Goal: Find specific fact: Find specific fact

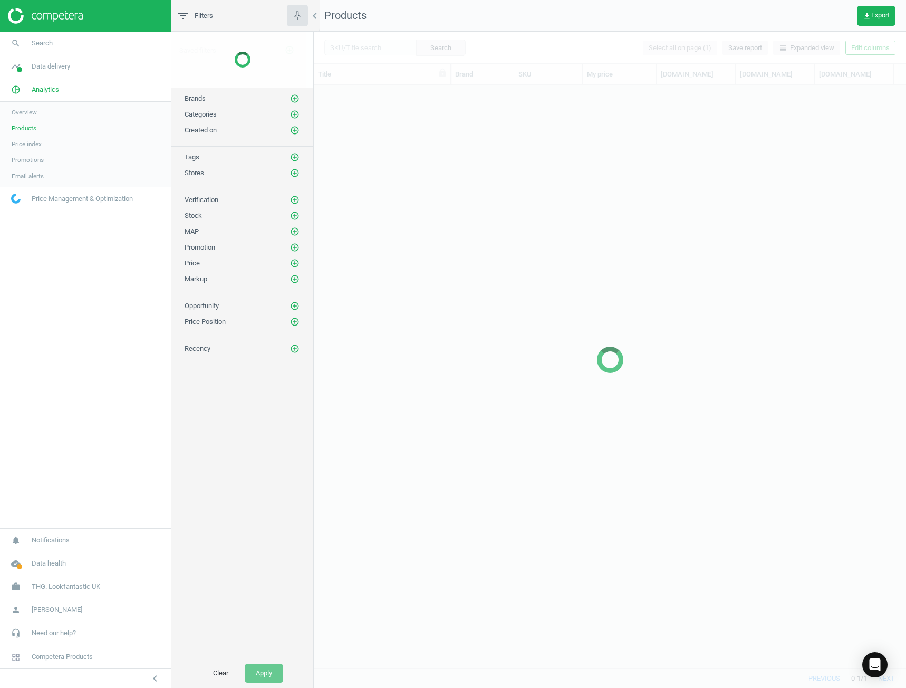
scroll to position [567, 584]
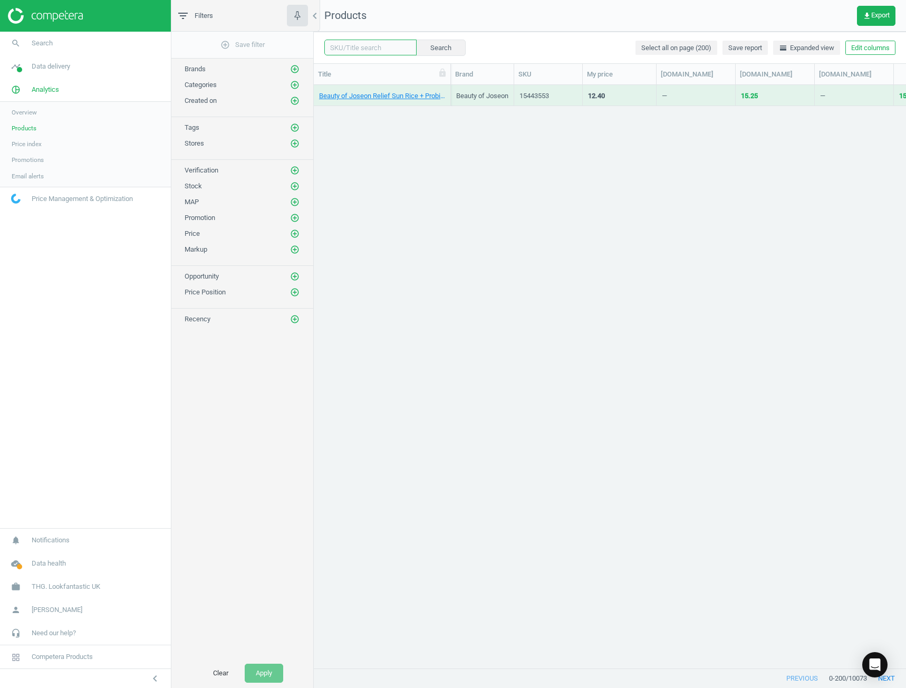
click at [355, 46] on input "text" at bounding box center [370, 48] width 92 height 16
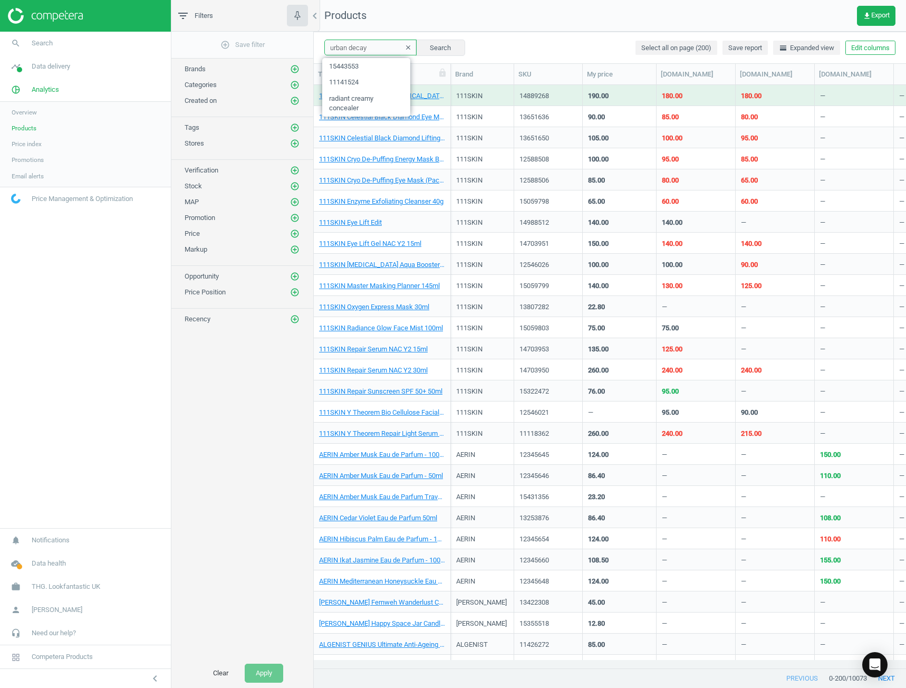
type input "urban decay"
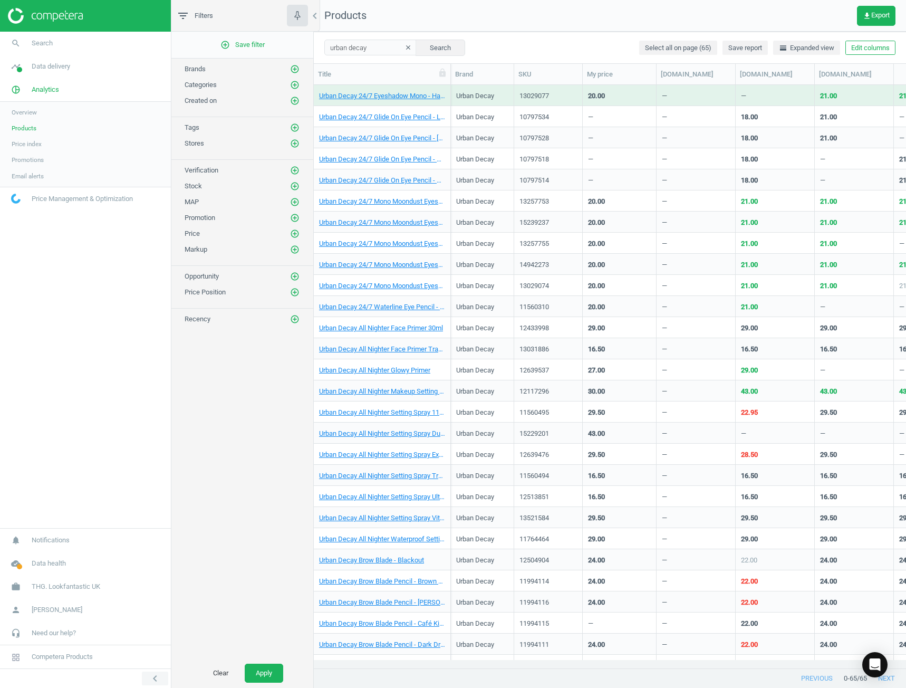
click at [160, 673] on icon "chevron_left" at bounding box center [155, 678] width 13 height 13
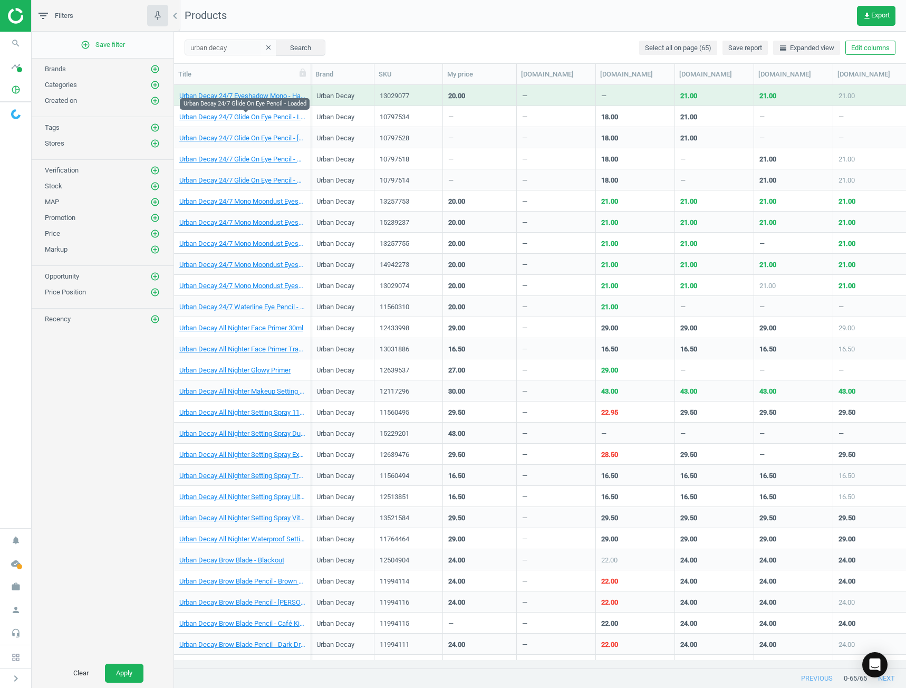
scroll to position [567, 724]
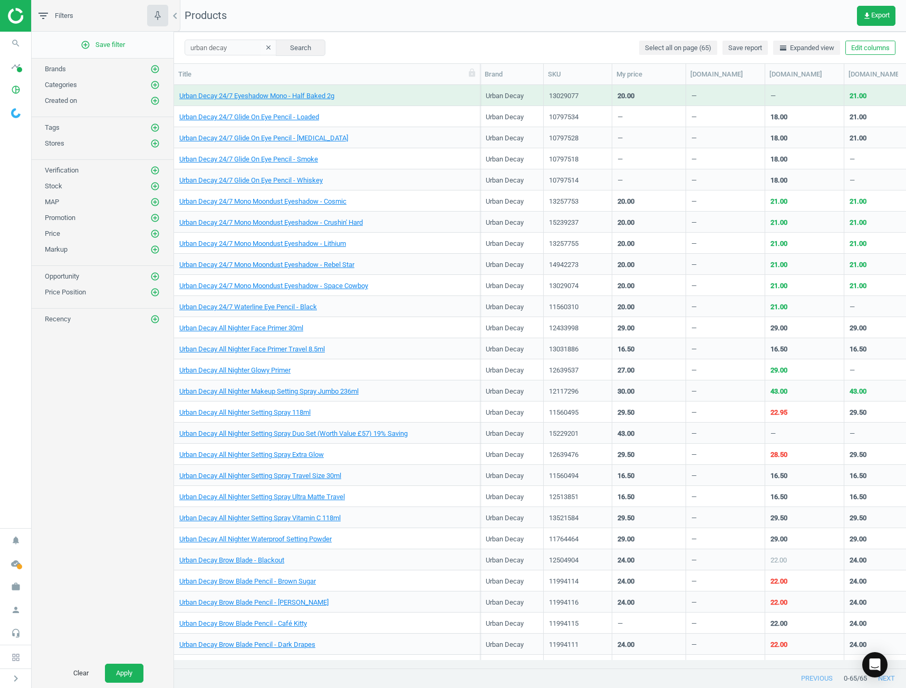
drag, startPoint x: 353, startPoint y: 88, endPoint x: 482, endPoint y: 102, distance: 130.5
click at [482, 102] on div "Title Brand SKU My price [DOMAIN_NAME] [DOMAIN_NAME] [DOMAIN_NAME] [DOMAIN_NAME…" at bounding box center [540, 366] width 732 height 605
click at [297, 411] on link "Urban Decay All Nighter Setting Spray 118ml" at bounding box center [244, 412] width 131 height 9
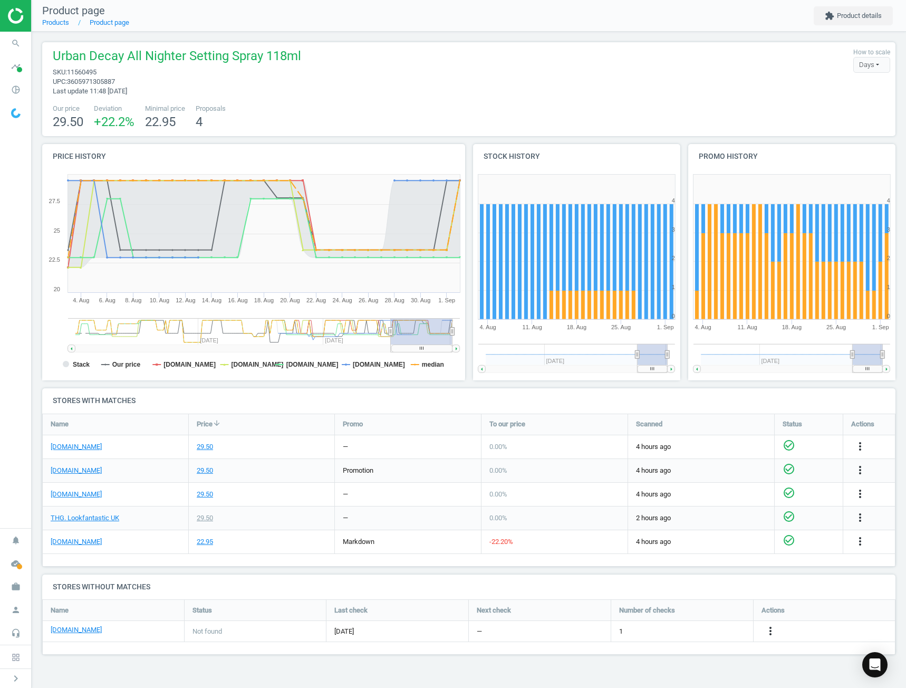
click at [82, 72] on span "11560495" at bounding box center [82, 72] width 30 height 8
copy span "11560495"
click at [280, 82] on span "upc : 3605971305887" at bounding box center [177, 81] width 248 height 9
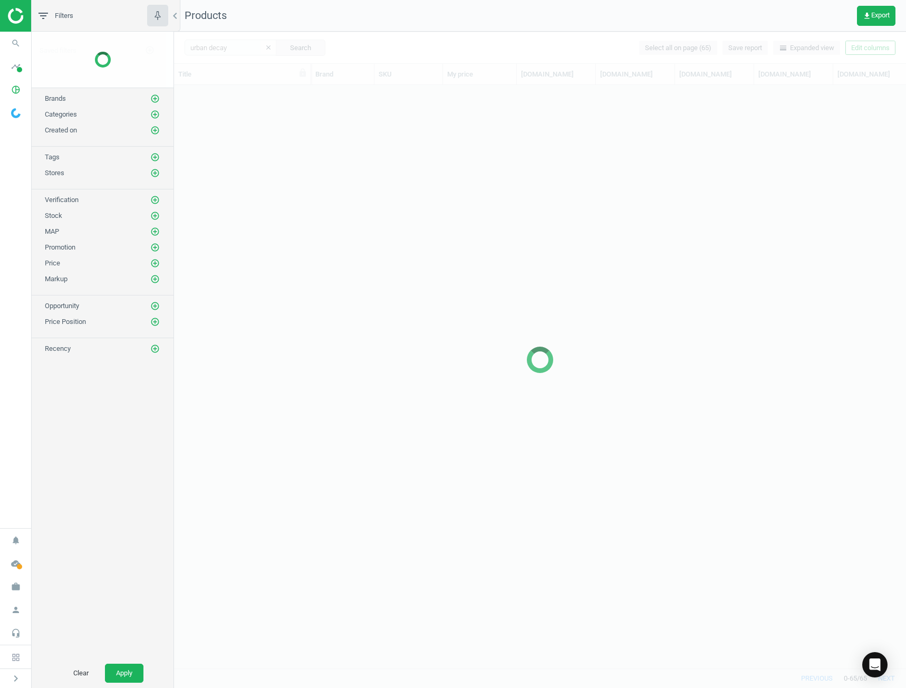
scroll to position [567, 724]
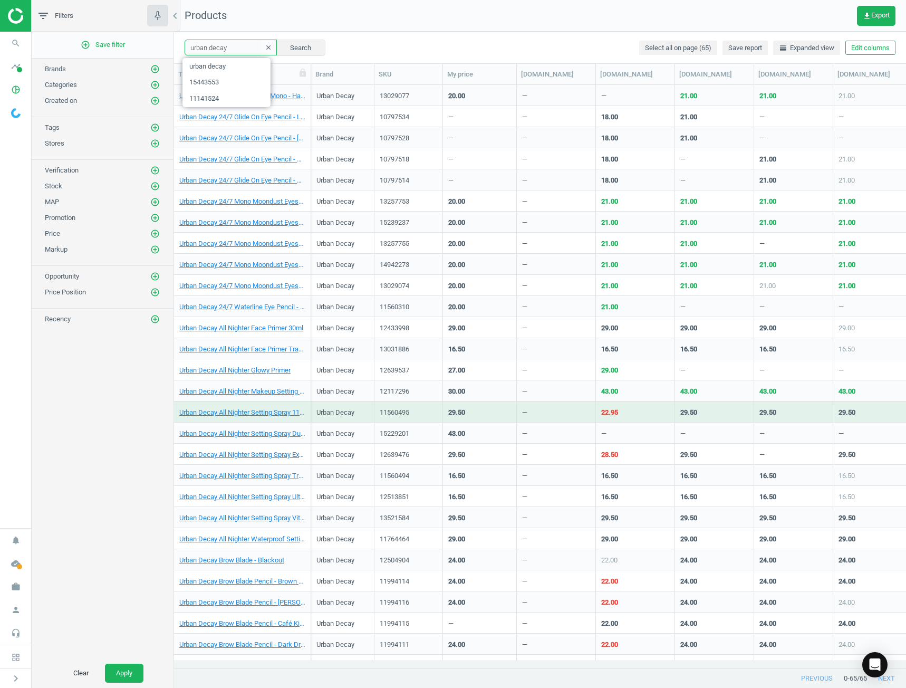
click at [222, 43] on input "urban decay" at bounding box center [231, 48] width 92 height 16
type input "ecru"
